Goal: Task Accomplishment & Management: Use online tool/utility

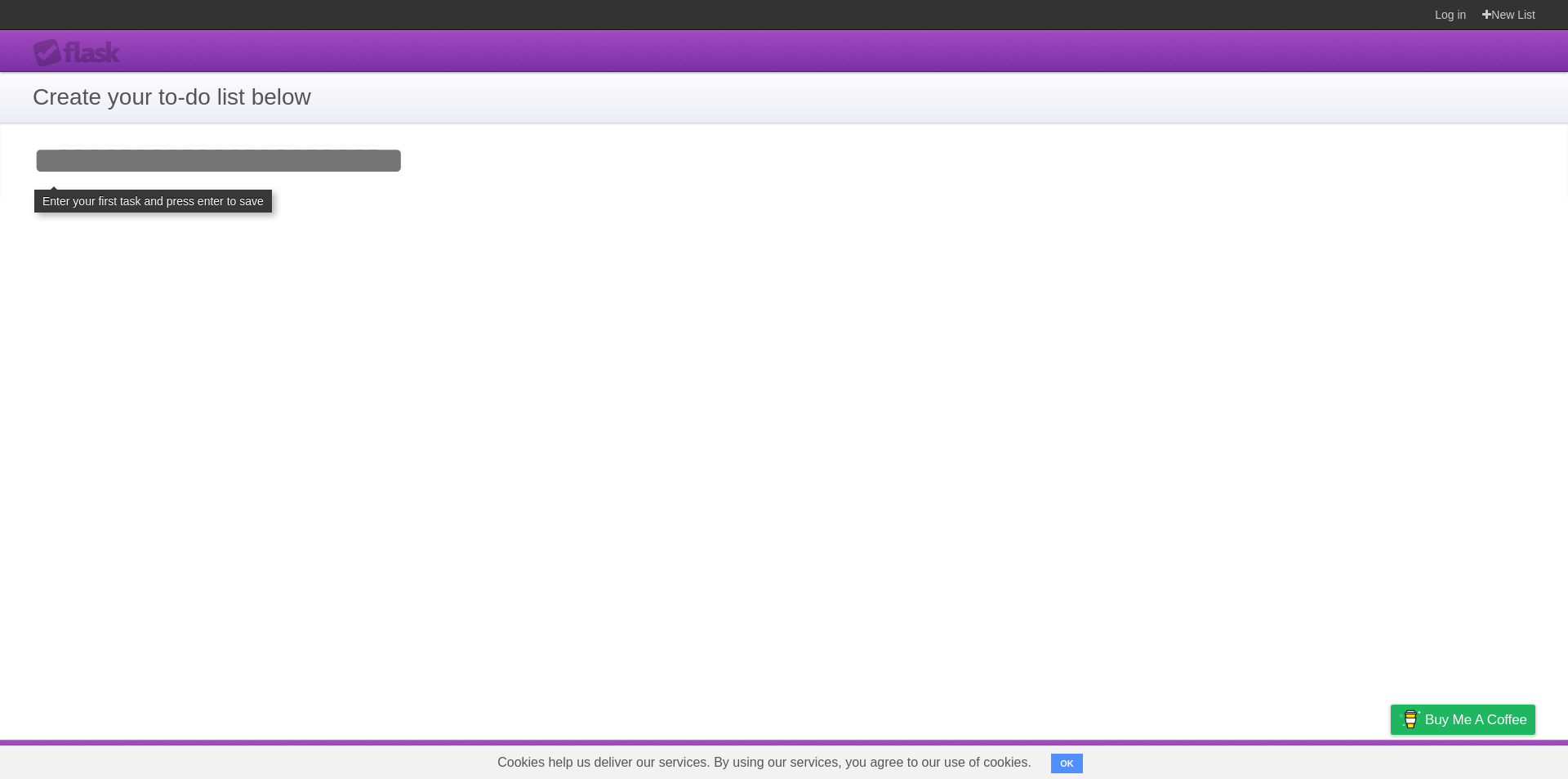
click at [332, 193] on input "Add your first task" at bounding box center [784, 161] width 1568 height 75
click input "**********" at bounding box center [0, 0] width 0 height 0
type input "*****"
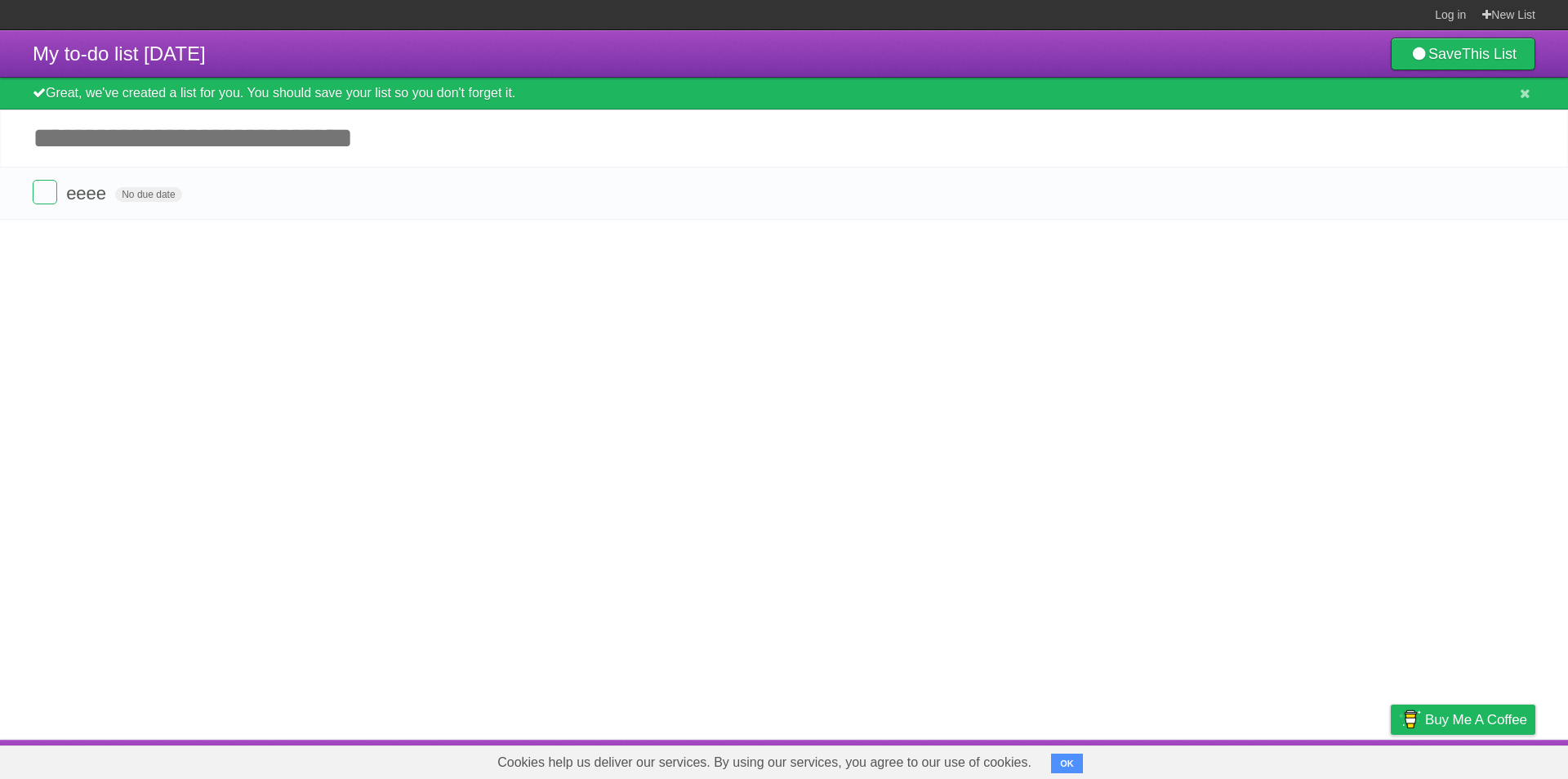
click input "*********" at bounding box center [0, 0] width 0 height 0
